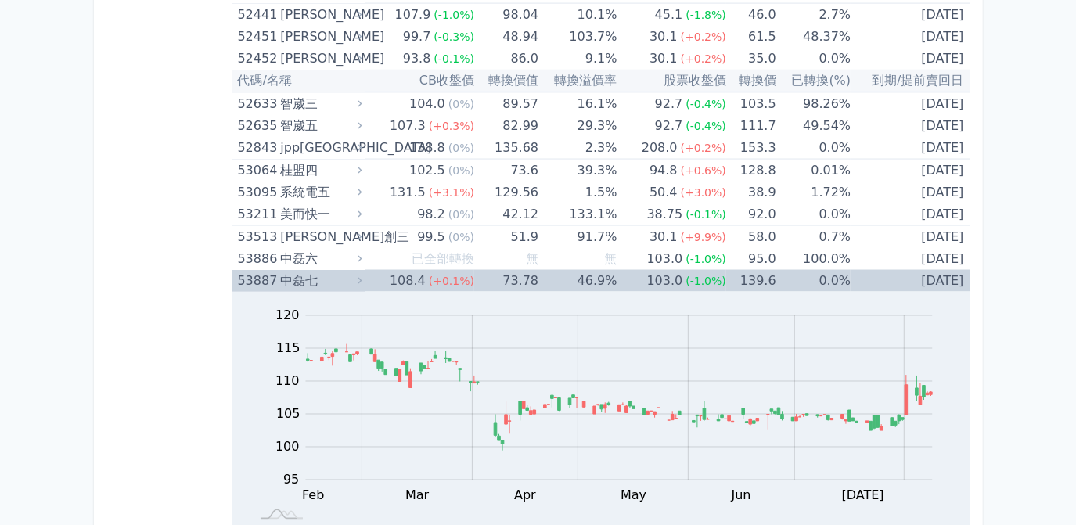
scroll to position [5550, 0]
click at [603, 270] on td "46.9%" at bounding box center [578, 281] width 78 height 22
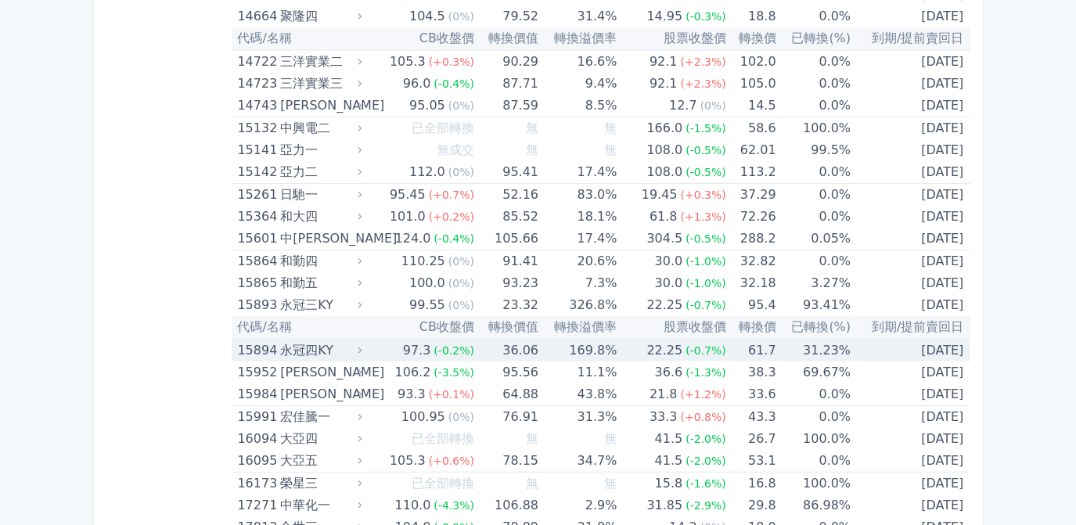
scroll to position [427, 0]
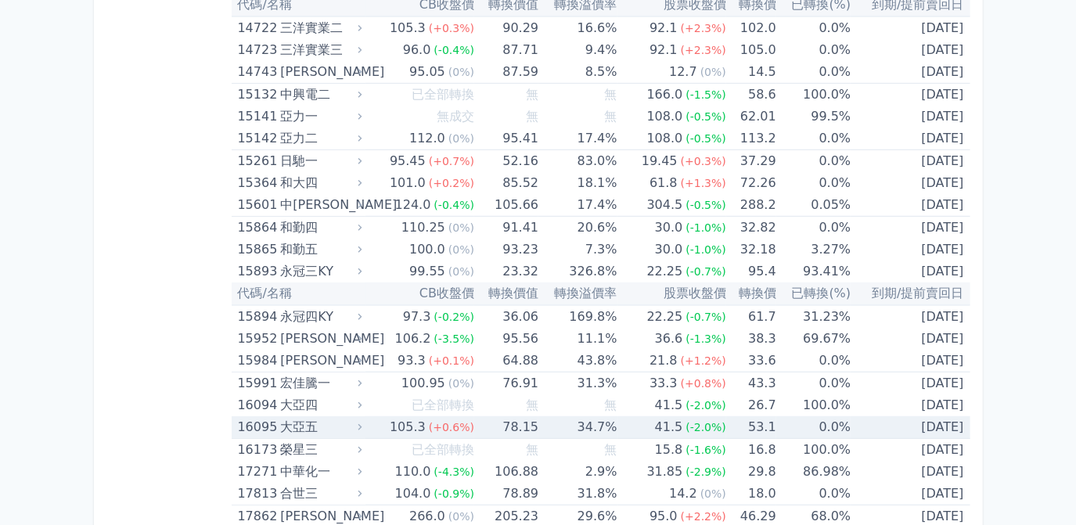
click at [693, 425] on span "(-2.0%)" at bounding box center [706, 427] width 41 height 13
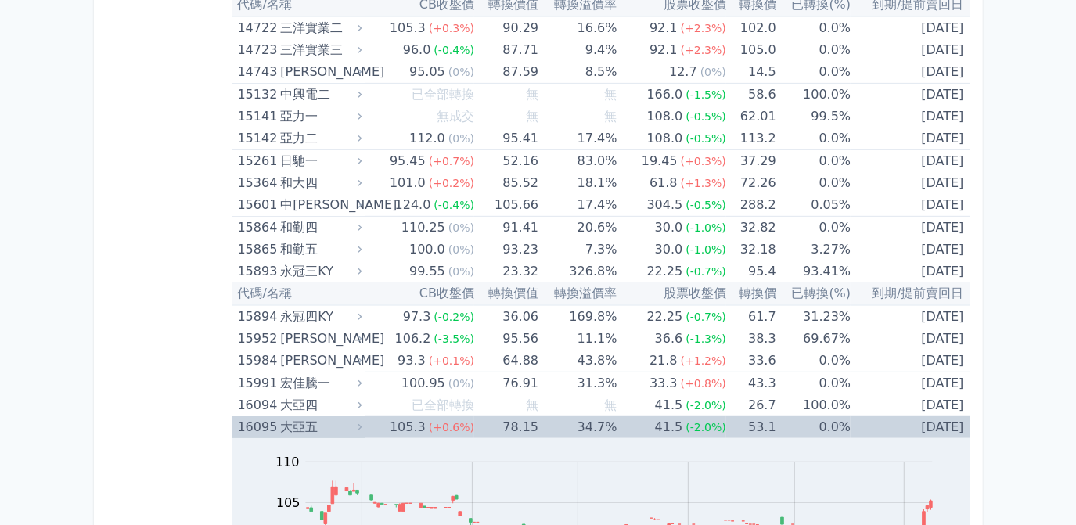
click at [583, 428] on td "34.7%" at bounding box center [578, 427] width 78 height 22
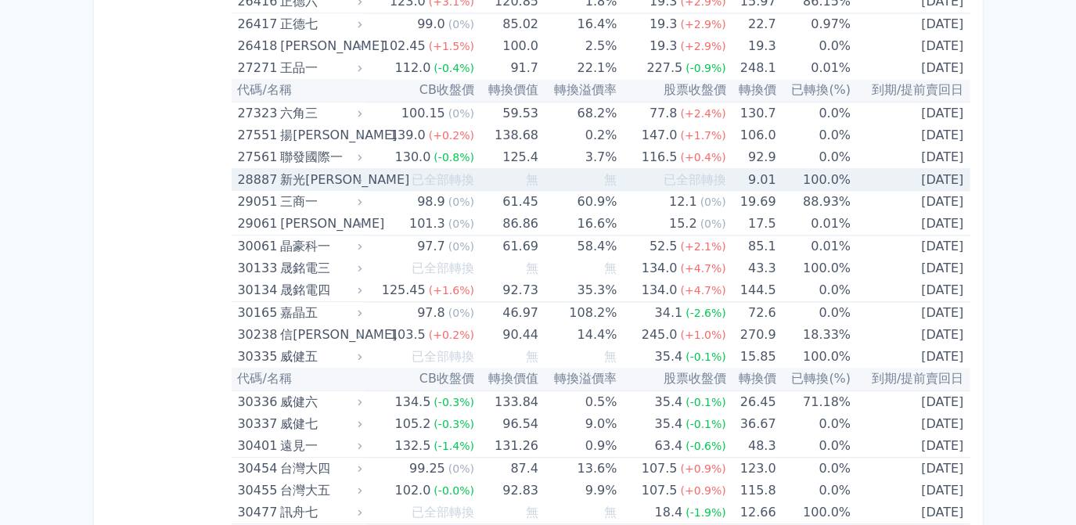
scroll to position [2135, 0]
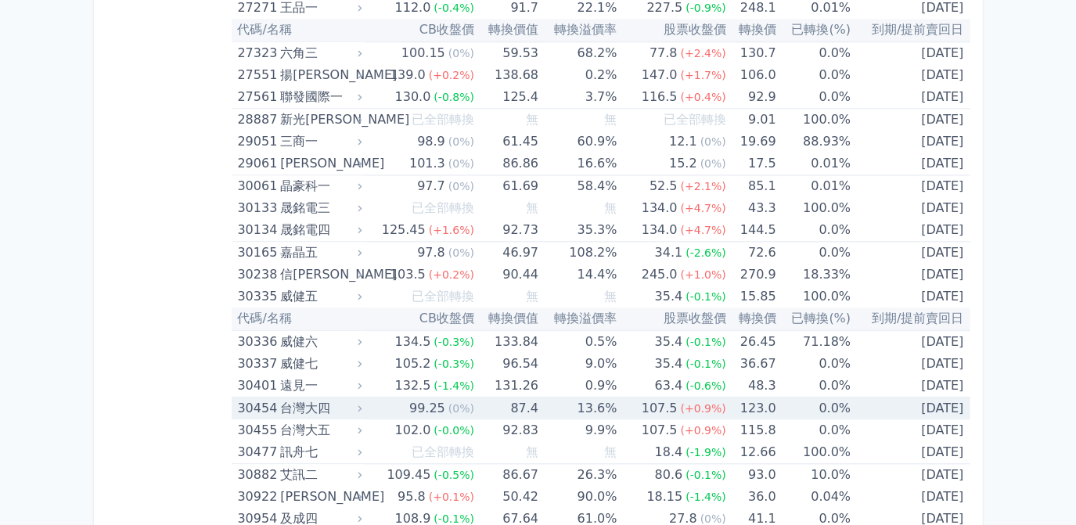
click at [954, 402] on td "[DATE]" at bounding box center [910, 409] width 119 height 23
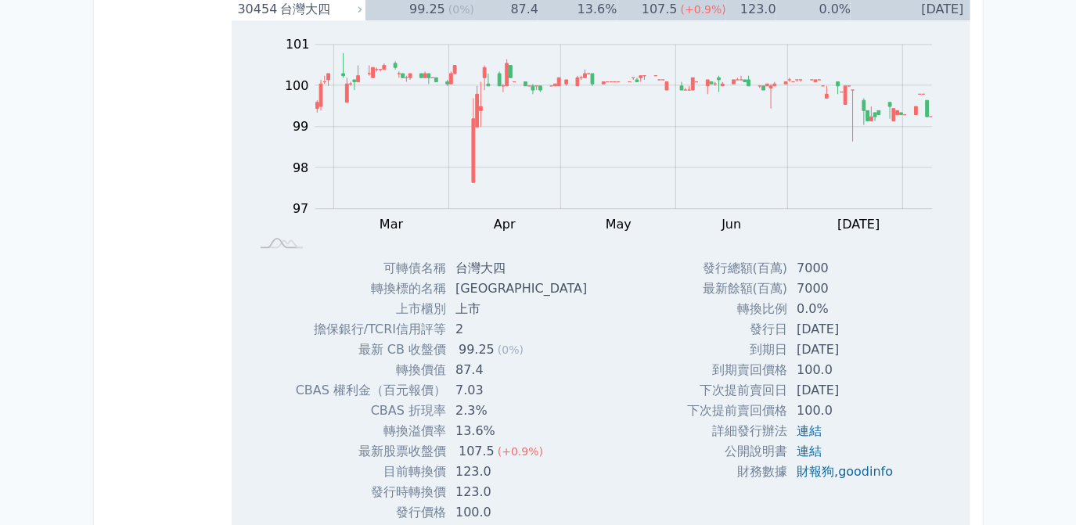
scroll to position [2633, 0]
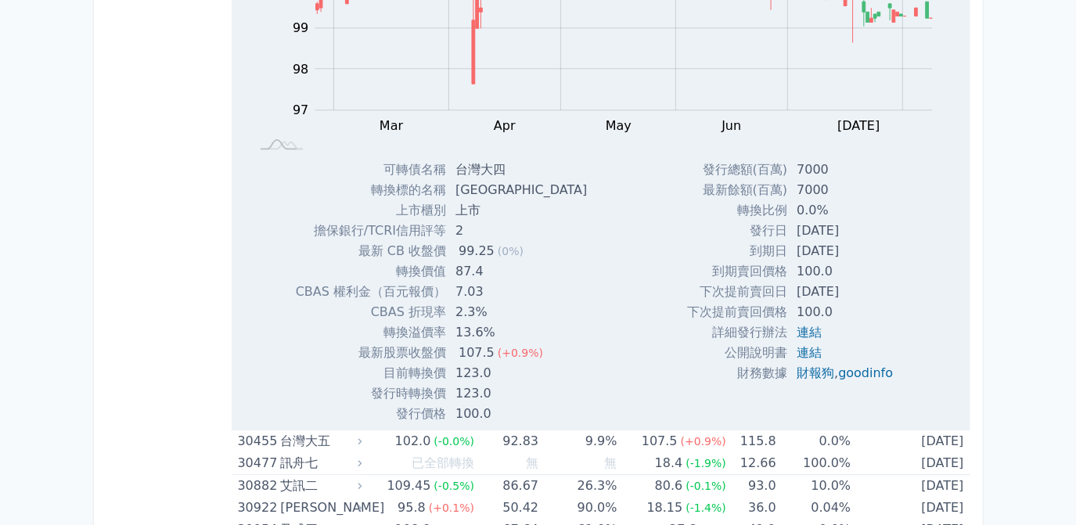
drag, startPoint x: 788, startPoint y: 219, endPoint x: 860, endPoint y: 216, distance: 72.1
click at [860, 221] on td "[DATE]" at bounding box center [847, 231] width 118 height 20
drag, startPoint x: 860, startPoint y: 216, endPoint x: 848, endPoint y: 215, distance: 11.8
copy td "[DATE]"
drag, startPoint x: 789, startPoint y: 241, endPoint x: 869, endPoint y: 241, distance: 79.8
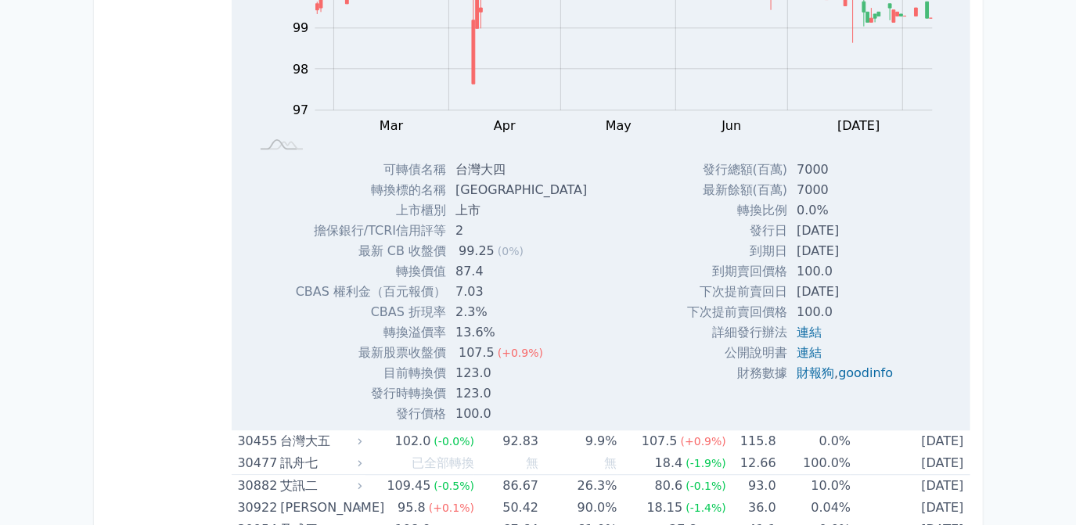
click at [869, 241] on td "[DATE]" at bounding box center [847, 251] width 118 height 20
drag, startPoint x: 869, startPoint y: 241, endPoint x: 839, endPoint y: 243, distance: 29.8
copy td "[DATE]"
drag, startPoint x: 789, startPoint y: 276, endPoint x: 862, endPoint y: 276, distance: 72.8
click at [862, 282] on td "[DATE]" at bounding box center [847, 292] width 118 height 20
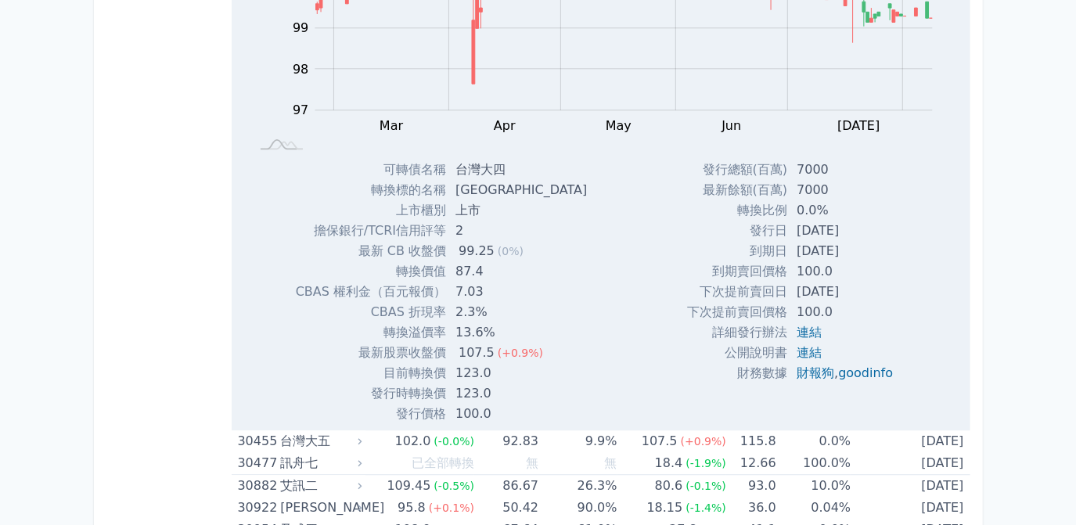
drag, startPoint x: 862, startPoint y: 276, endPoint x: 837, endPoint y: 282, distance: 25.6
copy td "[DATE]"
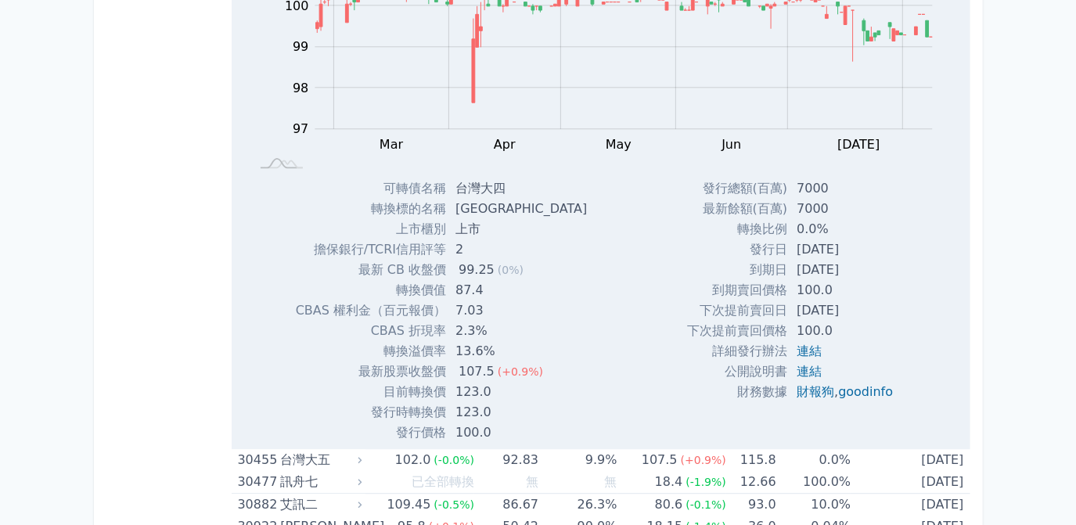
scroll to position [2277, 0]
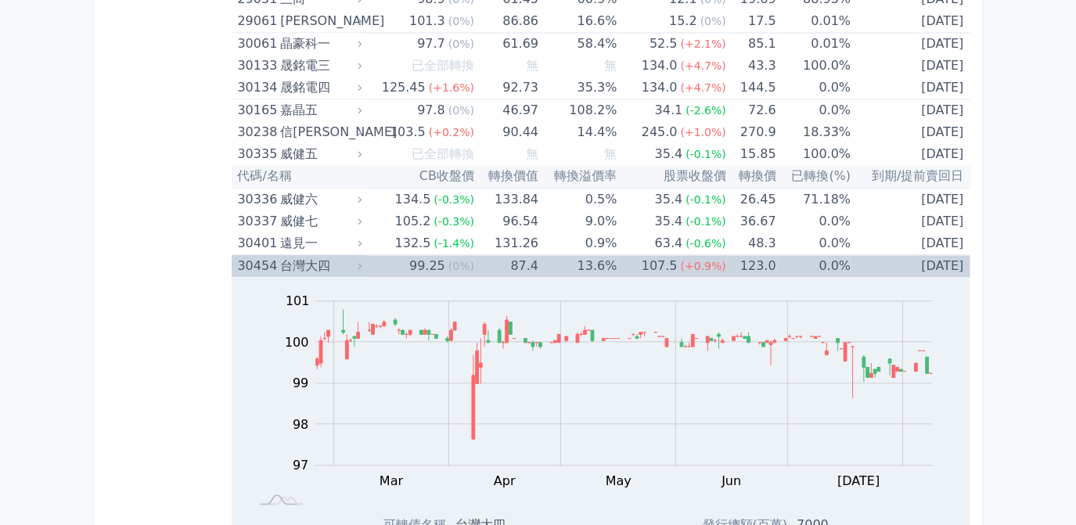
click at [561, 255] on td "13.6%" at bounding box center [578, 266] width 78 height 23
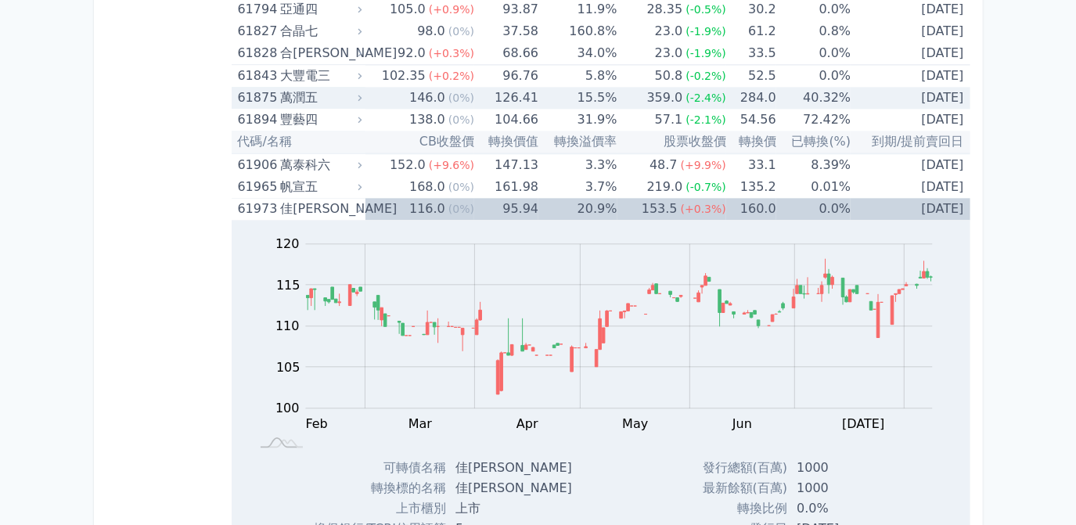
scroll to position [6262, 0]
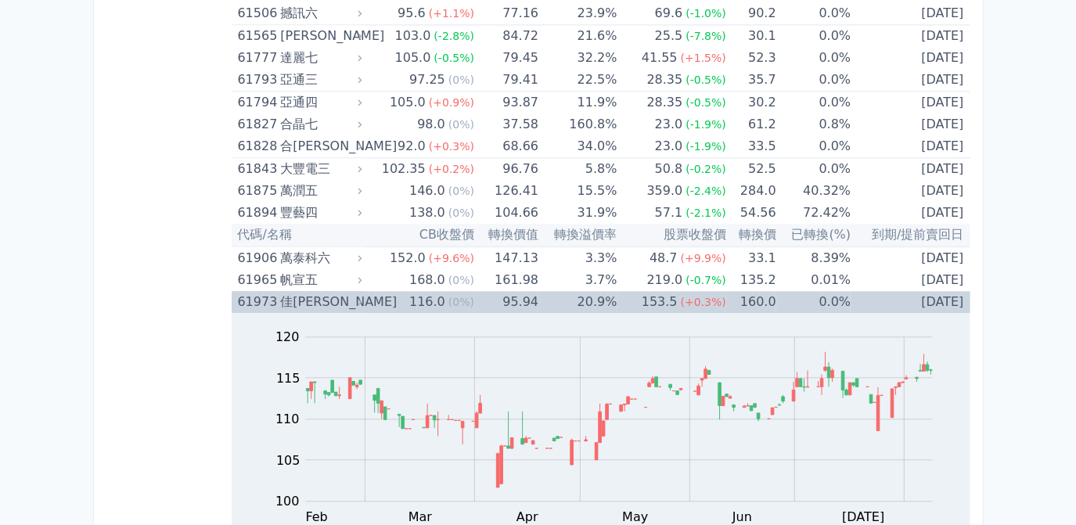
click at [708, 296] on span "(+0.3%)" at bounding box center [703, 302] width 45 height 13
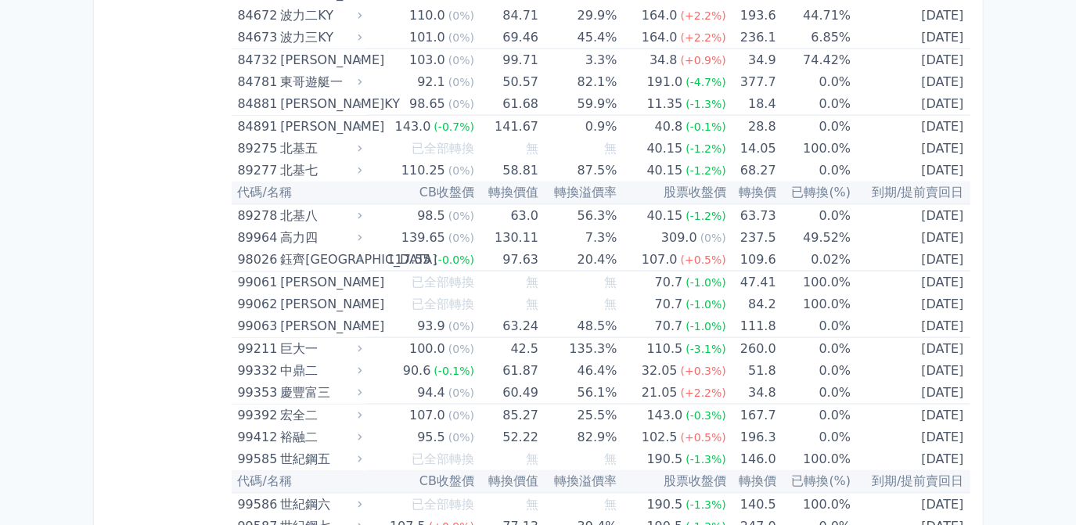
scroll to position [9217, 0]
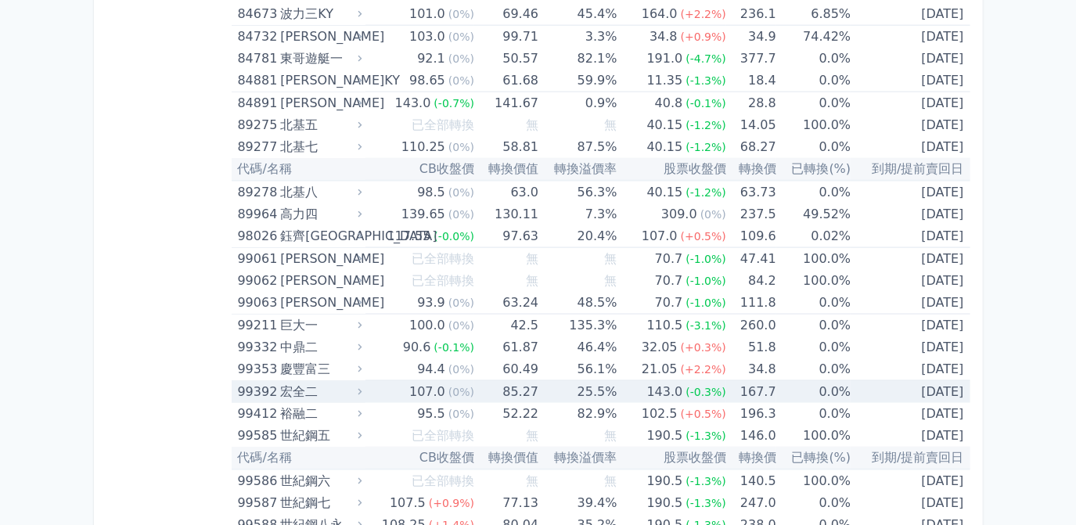
click at [593, 381] on td "25.5%" at bounding box center [578, 392] width 78 height 23
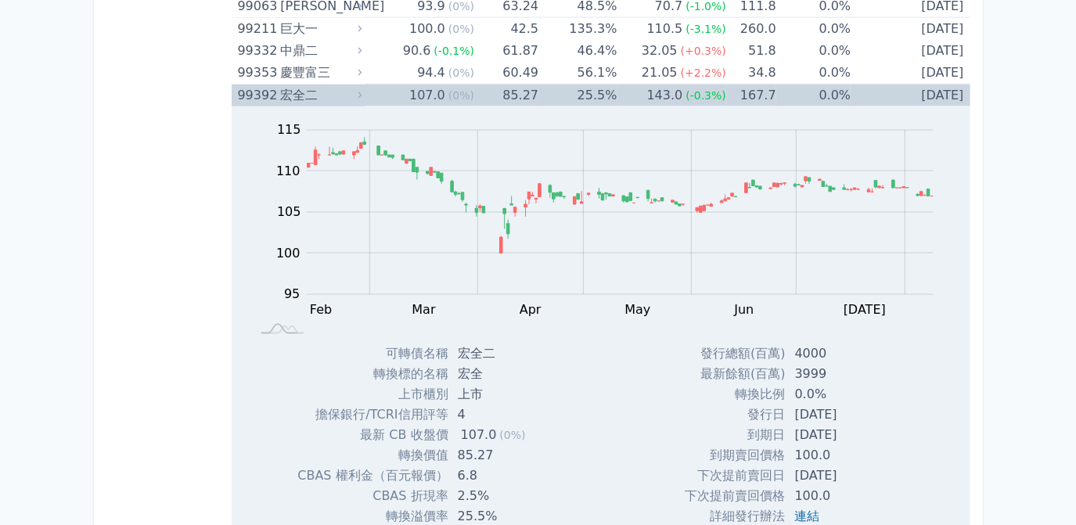
scroll to position [9644, 0]
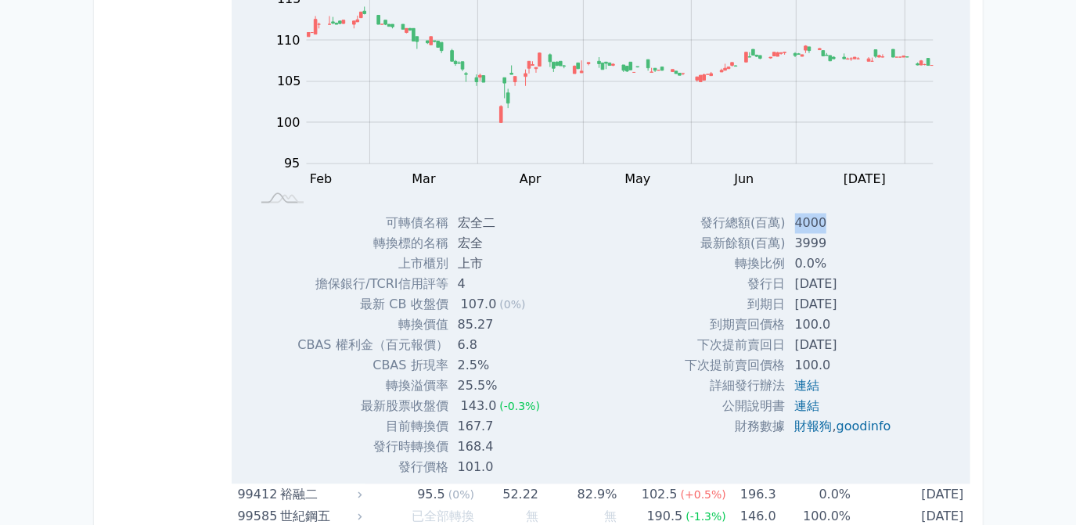
drag, startPoint x: 788, startPoint y: 189, endPoint x: 820, endPoint y: 186, distance: 32.2
click at [820, 214] on td "4000" at bounding box center [845, 224] width 118 height 20
drag, startPoint x: 820, startPoint y: 186, endPoint x: 808, endPoint y: 186, distance: 12.5
copy td "4000"
drag, startPoint x: 791, startPoint y: 247, endPoint x: 866, endPoint y: 247, distance: 74.4
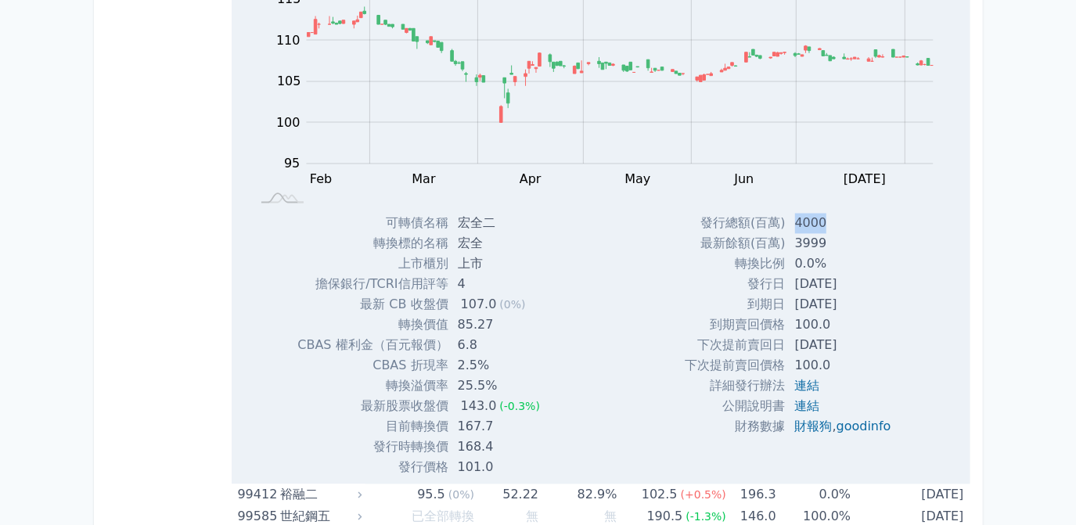
click at [866, 275] on td "[DATE]" at bounding box center [845, 285] width 118 height 20
drag, startPoint x: 866, startPoint y: 247, endPoint x: 838, endPoint y: 250, distance: 27.6
copy td "[DATE]"
drag, startPoint x: 787, startPoint y: 310, endPoint x: 860, endPoint y: 311, distance: 72.8
click at [860, 336] on td "[DATE]" at bounding box center [845, 346] width 118 height 20
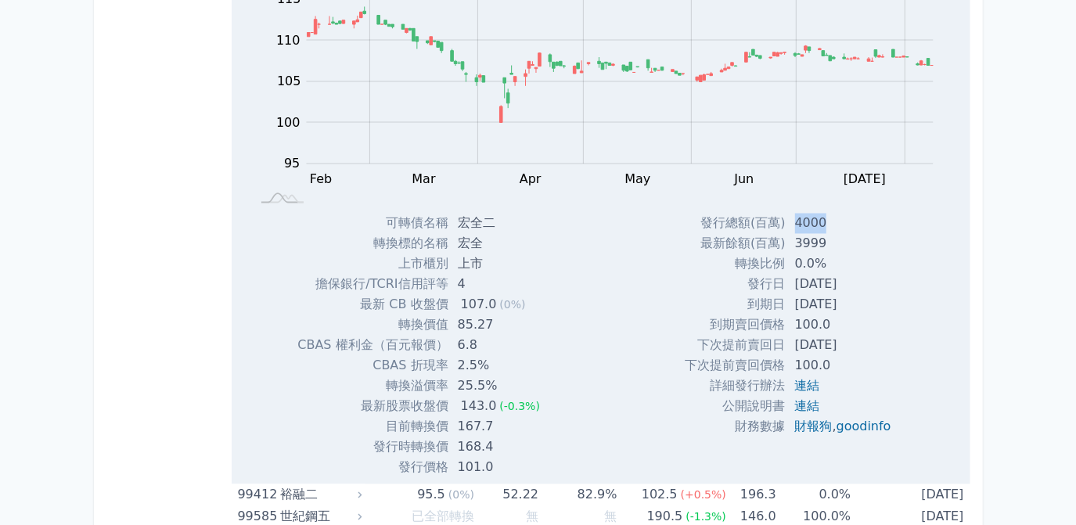
drag, startPoint x: 860, startPoint y: 311, endPoint x: 850, endPoint y: 312, distance: 9.4
copy td "[DATE]"
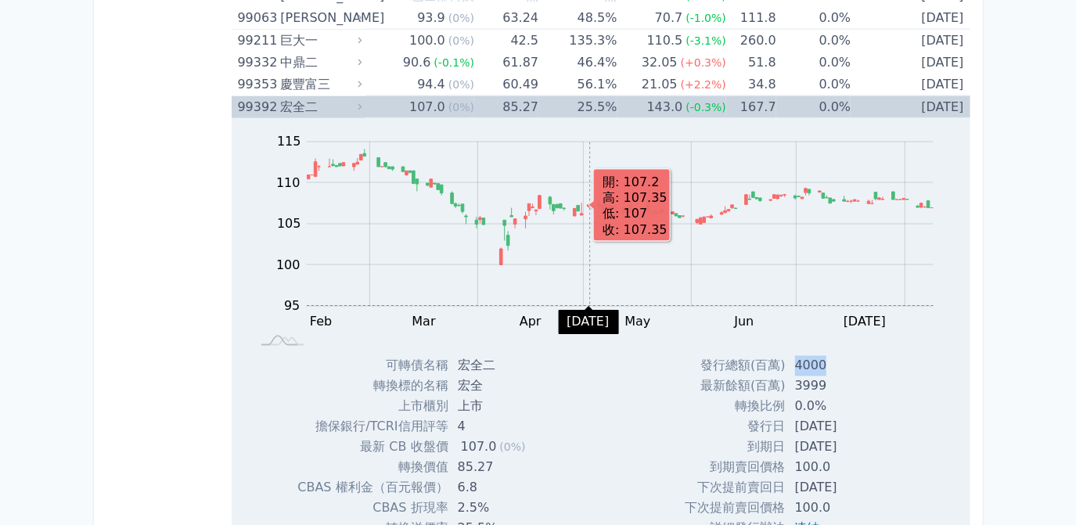
scroll to position [9217, 0]
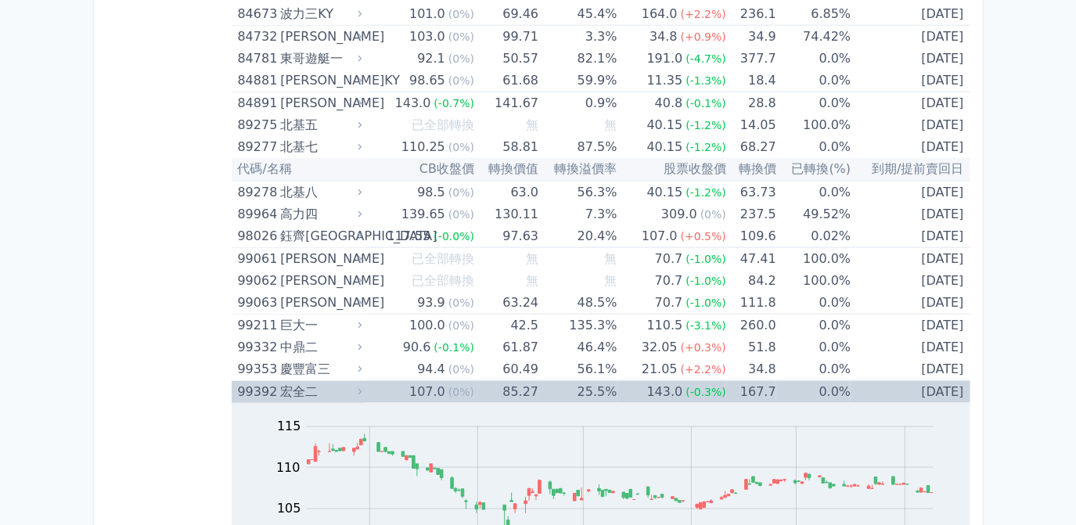
click at [664, 381] on div "143.0" at bounding box center [665, 392] width 42 height 22
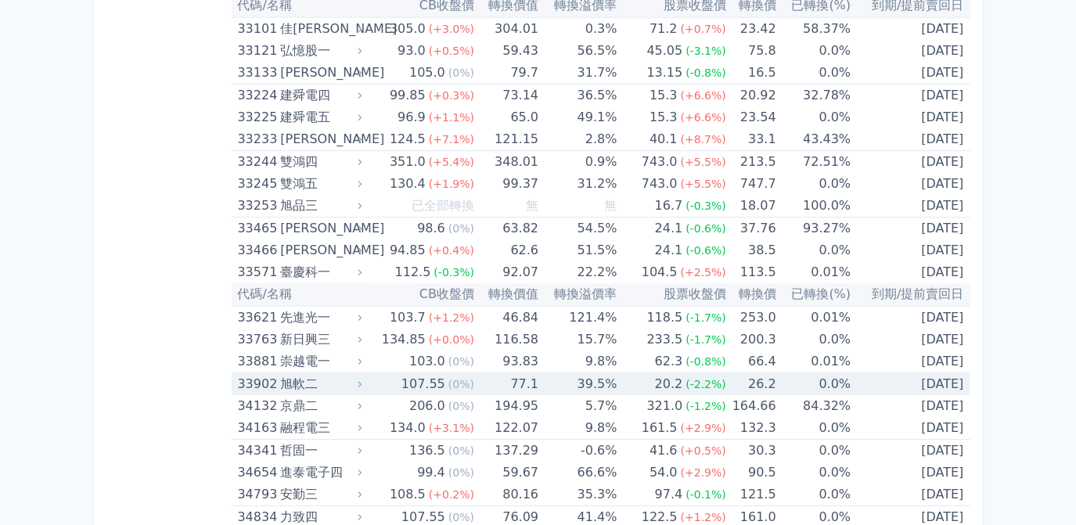
scroll to position [2812, 0]
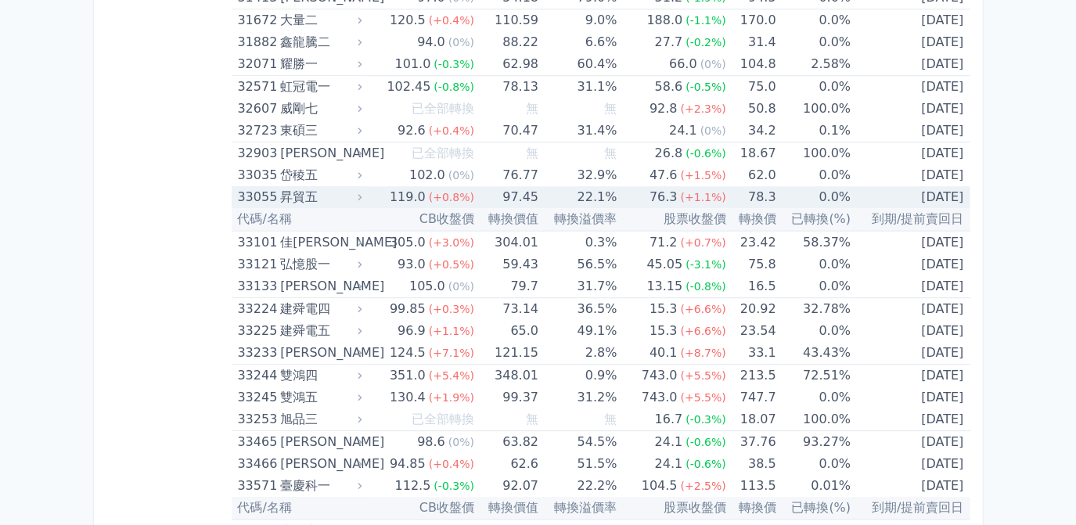
click at [599, 189] on td "22.1%" at bounding box center [578, 197] width 78 height 22
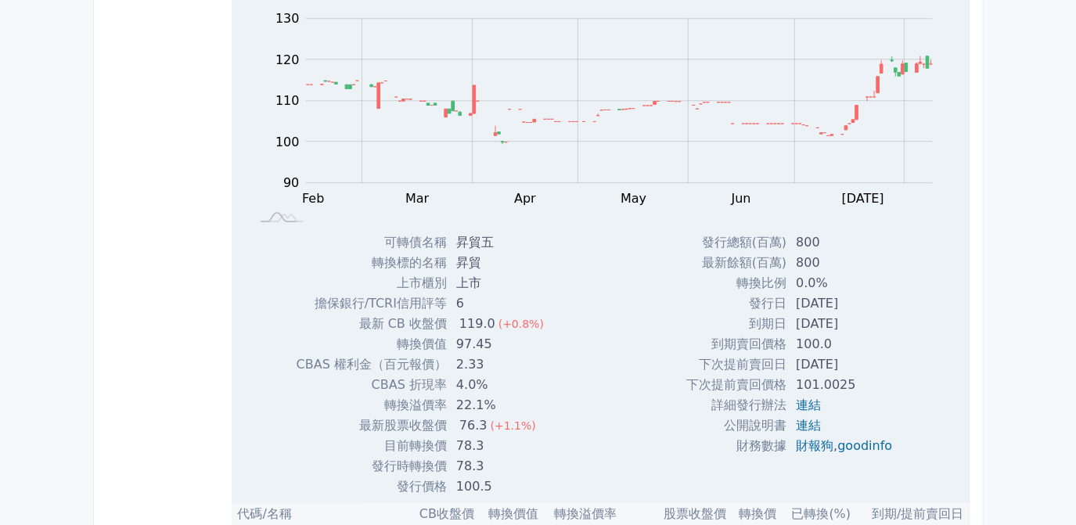
scroll to position [3097, 0]
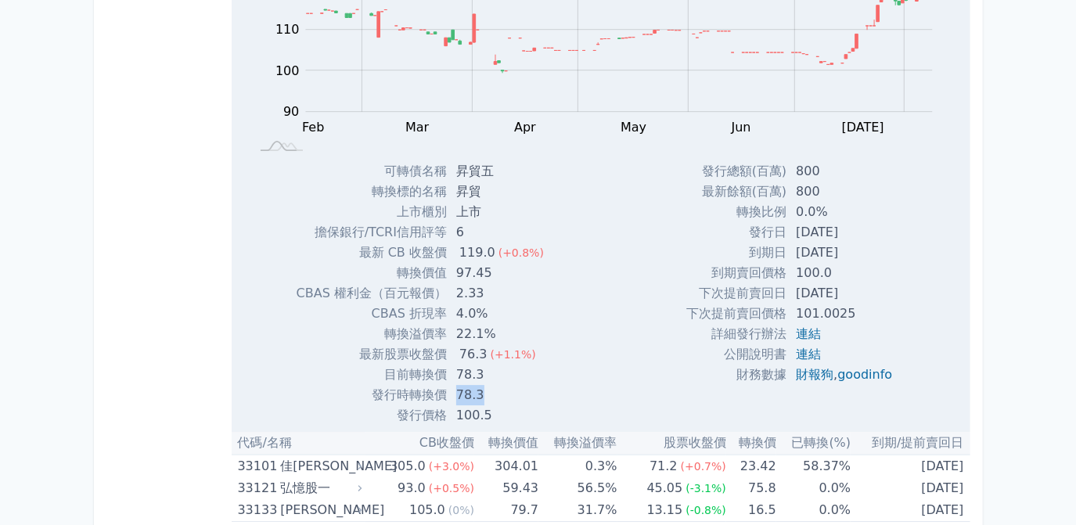
drag, startPoint x: 456, startPoint y: 380, endPoint x: 482, endPoint y: 380, distance: 25.8
click at [482, 385] on td "78.3" at bounding box center [502, 395] width 110 height 20
drag, startPoint x: 482, startPoint y: 380, endPoint x: 470, endPoint y: 383, distance: 12.7
copy td "78.3"
drag, startPoint x: 455, startPoint y: 398, endPoint x: 488, endPoint y: 401, distance: 33.8
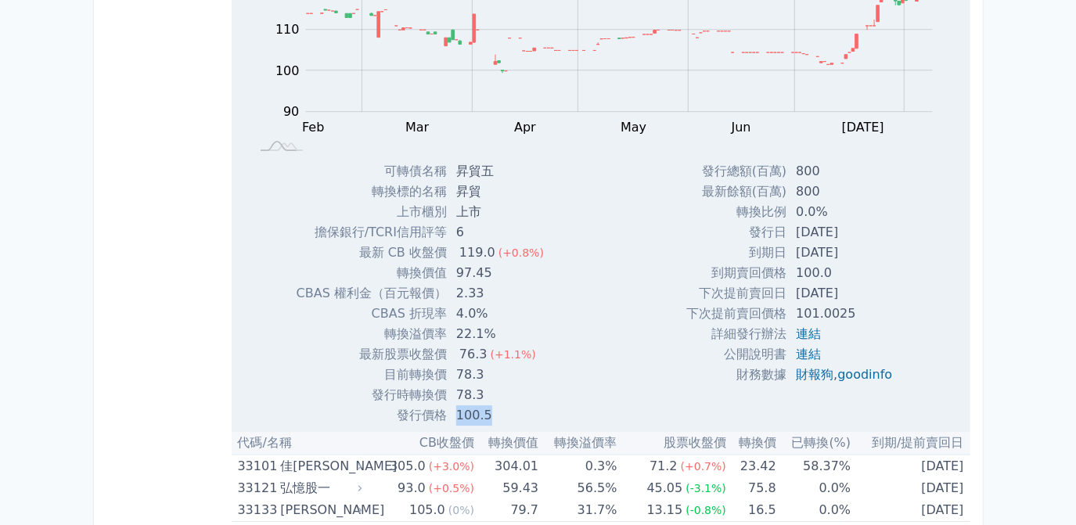
click at [488, 405] on td "100.5" at bounding box center [502, 415] width 110 height 20
drag, startPoint x: 488, startPoint y: 401, endPoint x: 480, endPoint y: 404, distance: 9.2
copy td "100.5"
drag, startPoint x: 791, startPoint y: 236, endPoint x: 857, endPoint y: 239, distance: 66.6
click at [857, 243] on td "[DATE]" at bounding box center [846, 253] width 118 height 20
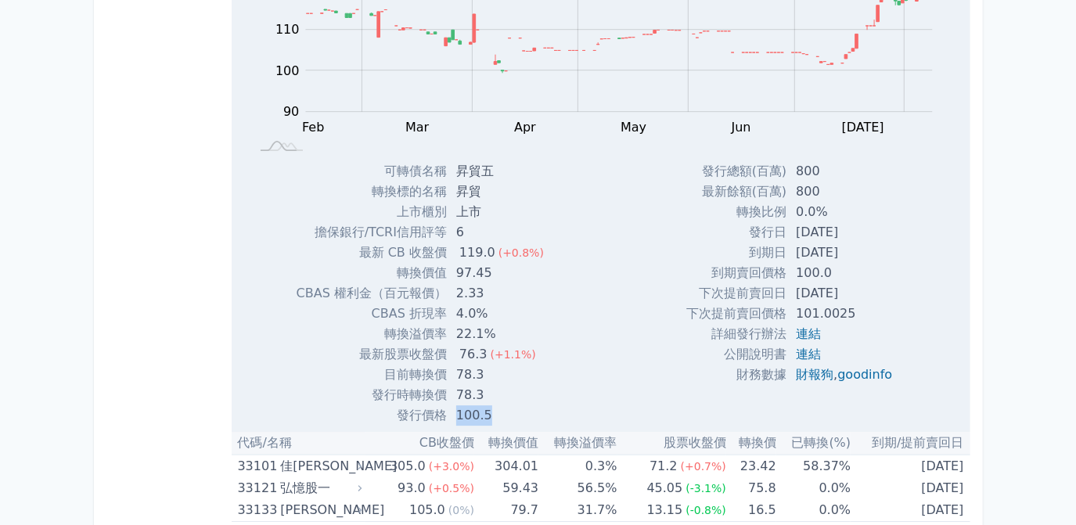
drag, startPoint x: 857, startPoint y: 239, endPoint x: 842, endPoint y: 240, distance: 15.0
copy td "[DATE]"
drag, startPoint x: 793, startPoint y: 217, endPoint x: 857, endPoint y: 218, distance: 64.2
click at [857, 222] on td "[DATE]" at bounding box center [846, 232] width 118 height 20
drag, startPoint x: 857, startPoint y: 218, endPoint x: 828, endPoint y: 218, distance: 29.0
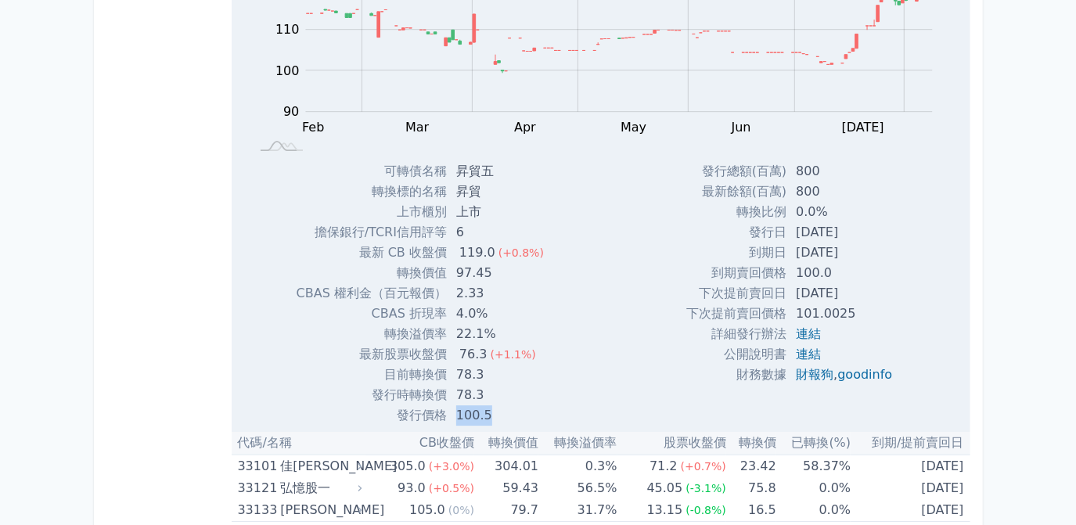
copy td "[DATE]"
click at [789, 264] on td "100.0" at bounding box center [846, 273] width 118 height 20
drag, startPoint x: 793, startPoint y: 283, endPoint x: 858, endPoint y: 282, distance: 65.0
click at [858, 283] on td "[DATE]" at bounding box center [846, 293] width 118 height 20
drag, startPoint x: 858, startPoint y: 282, endPoint x: 849, endPoint y: 283, distance: 8.6
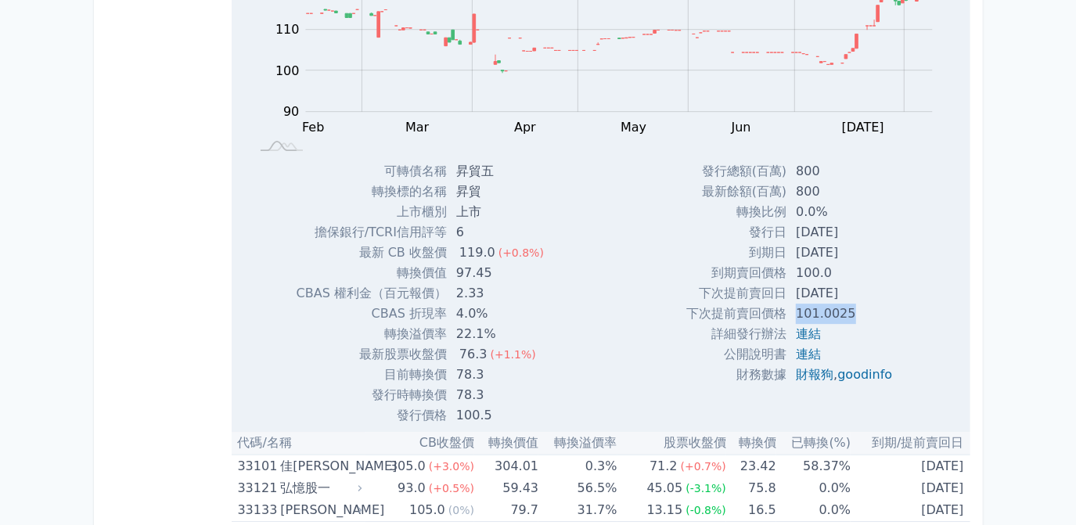
drag, startPoint x: 788, startPoint y: 297, endPoint x: 847, endPoint y: 297, distance: 58.7
click at [847, 304] on td "101.0025" at bounding box center [846, 314] width 118 height 20
drag, startPoint x: 847, startPoint y: 297, endPoint x: 811, endPoint y: 301, distance: 36.2
